Goal: Task Accomplishment & Management: Manage account settings

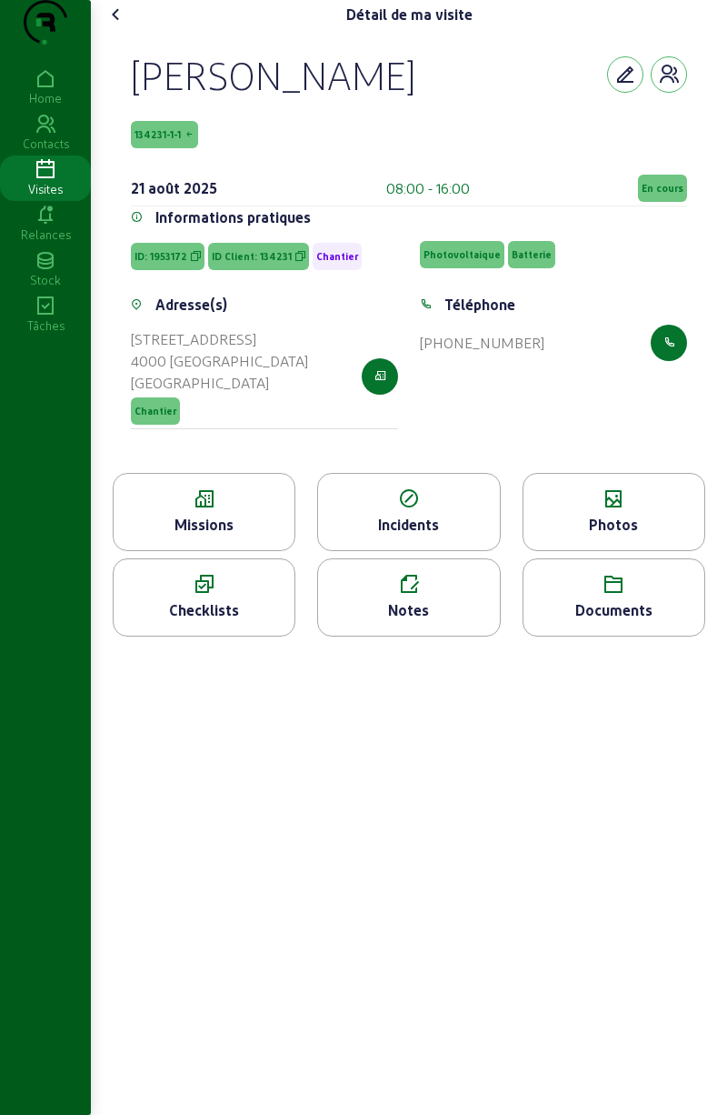
click at [128, 29] on cam-font-icon at bounding box center [116, 14] width 29 height 29
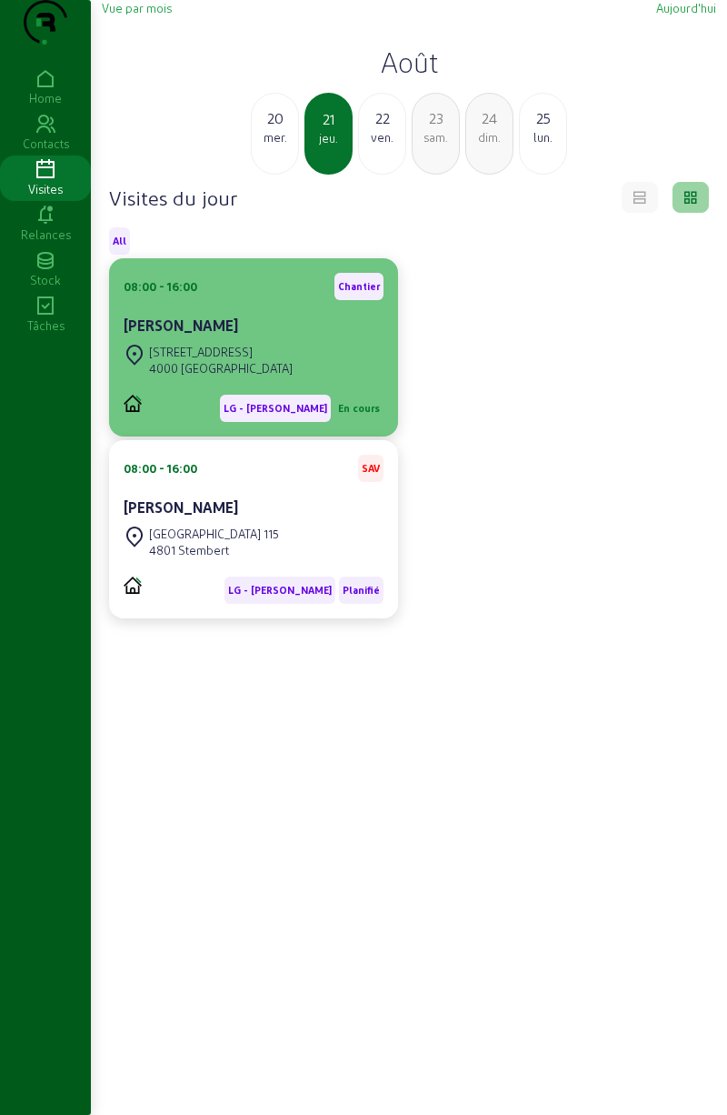
click at [387, 405] on div "08:00 - 16:00 Chantier [PERSON_NAME] [STREET_ADDRESS] LG - [PERSON_NAME] - E En…" at bounding box center [253, 347] width 289 height 178
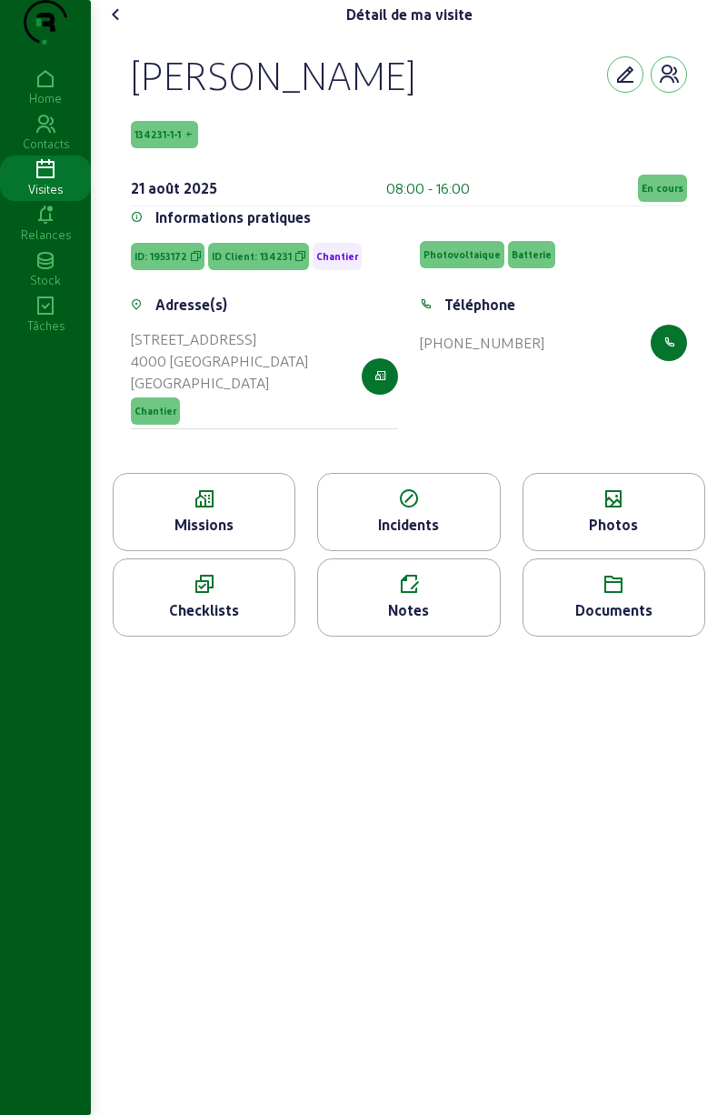
click at [669, 202] on span "En cours" at bounding box center [662, 188] width 49 height 27
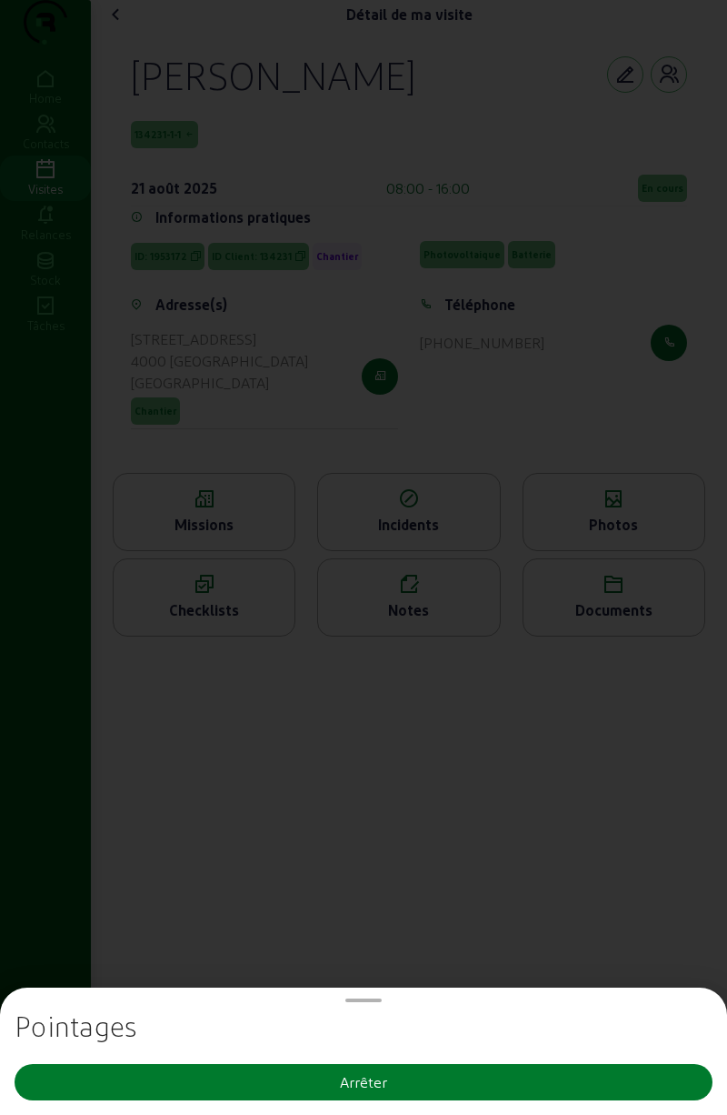
click at [536, 1099] on button "Arrêter" at bounding box center [364, 1082] width 698 height 36
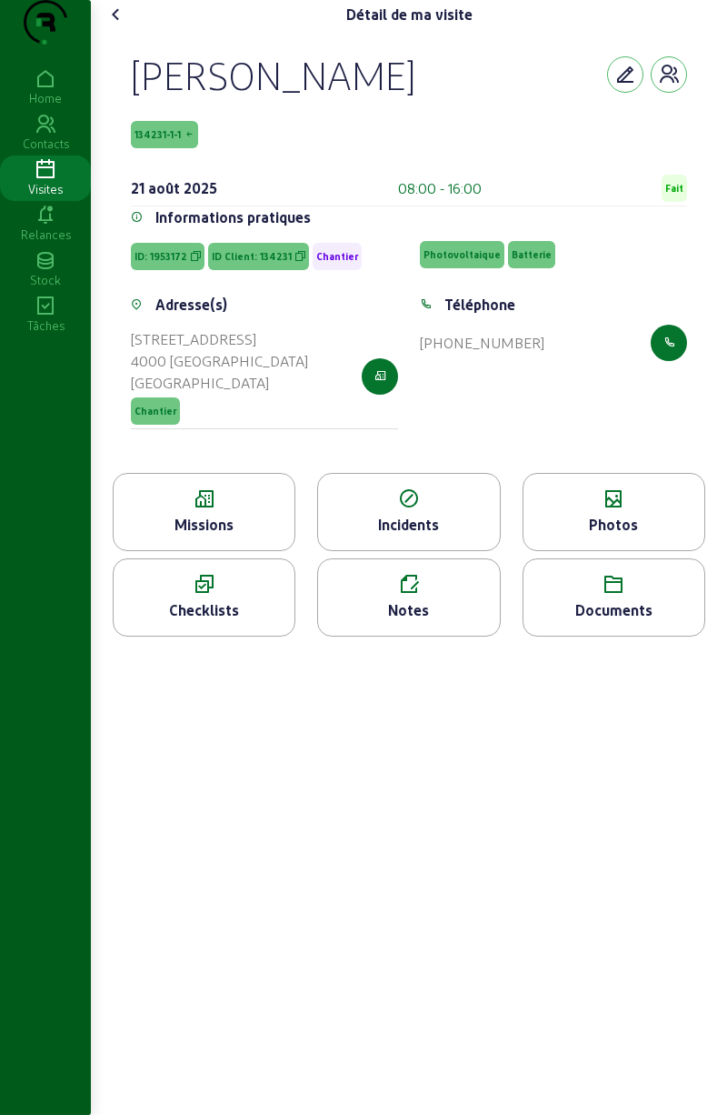
click at [620, 510] on icon at bounding box center [614, 499] width 181 height 22
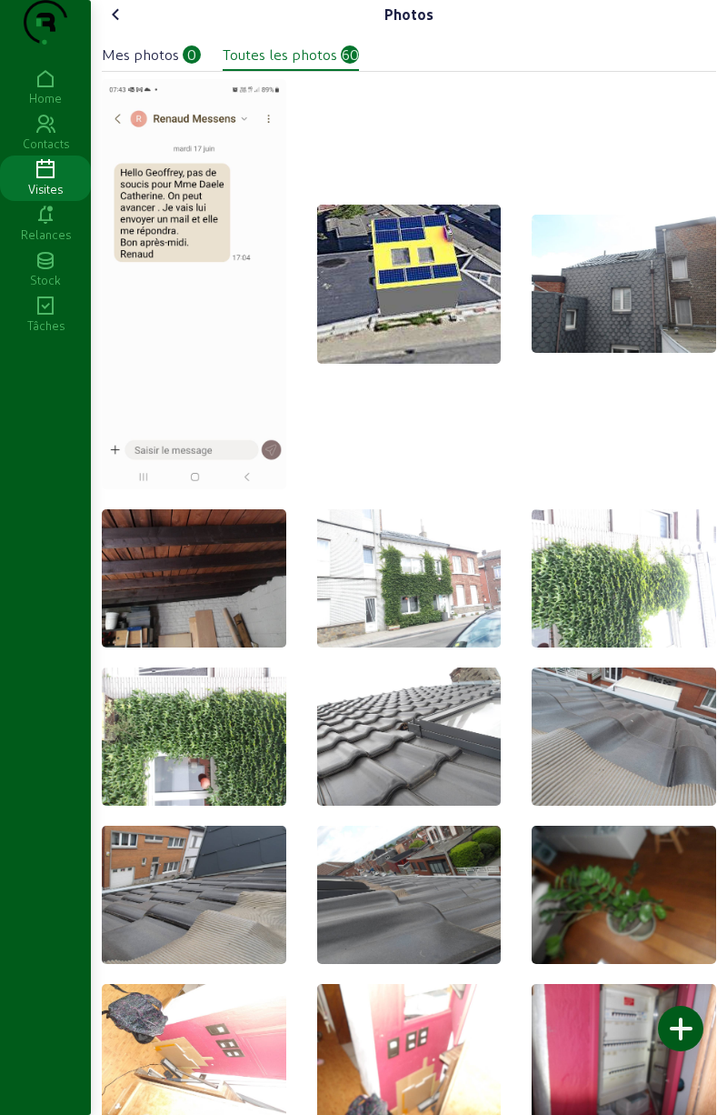
click at [185, 64] on div "0" at bounding box center [192, 54] width 18 height 18
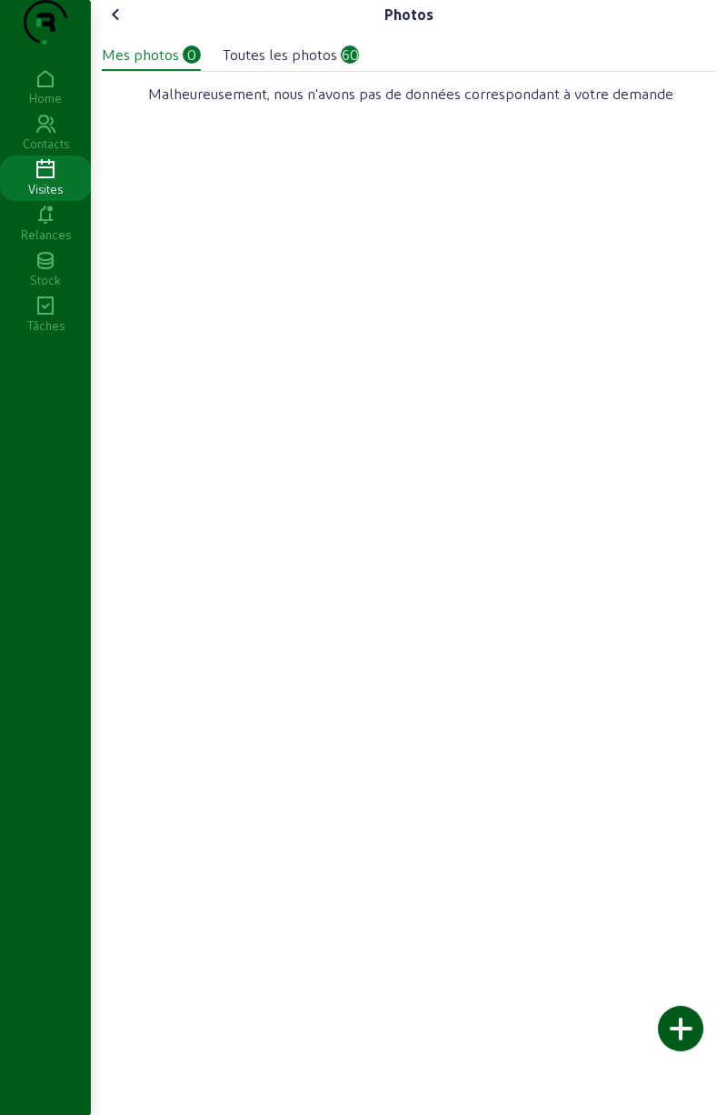
click at [688, 1035] on div at bounding box center [680, 1028] width 45 height 45
